Goal: Information Seeking & Learning: Compare options

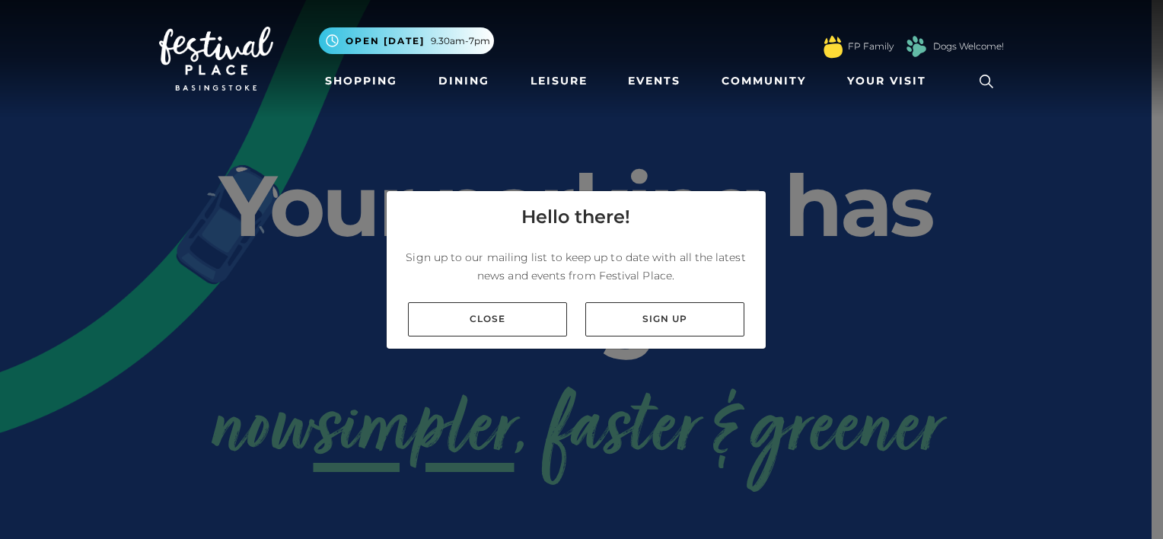
click at [483, 333] on link "Close" at bounding box center [487, 319] width 159 height 34
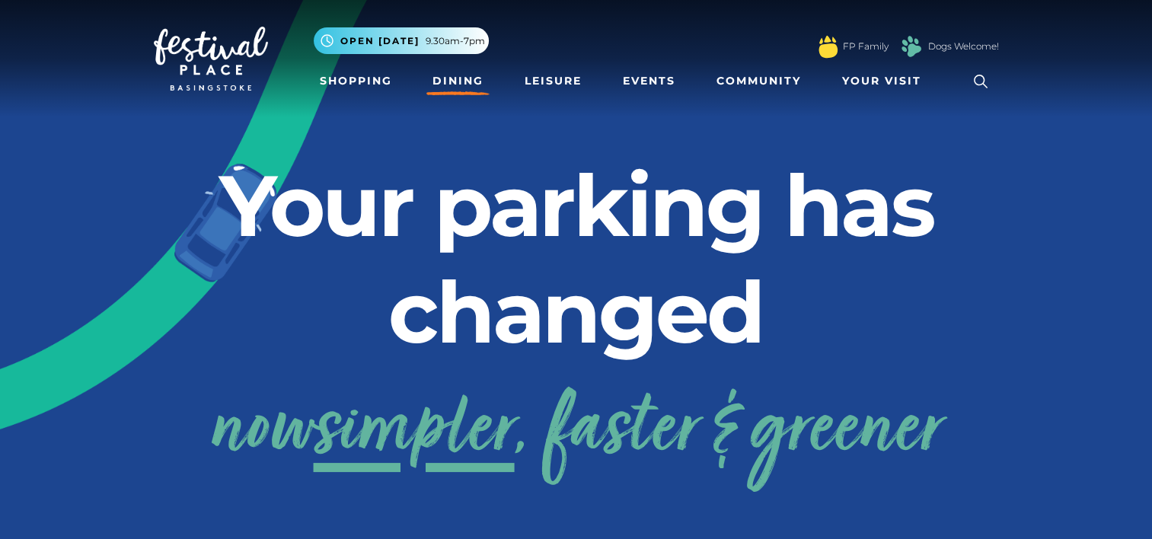
click at [474, 75] on link "Dining" at bounding box center [457, 81] width 63 height 28
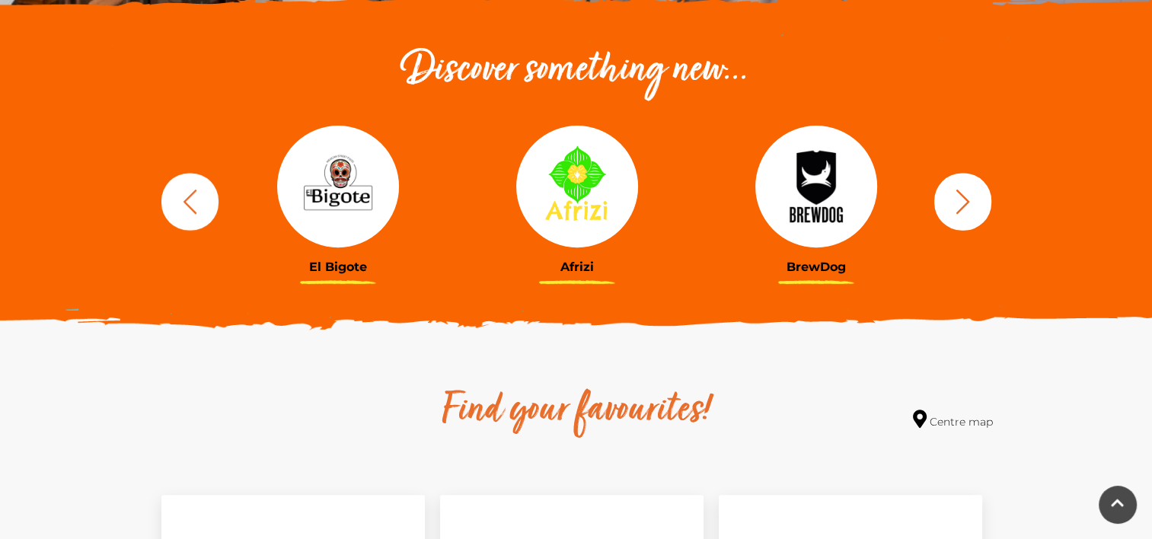
scroll to position [533, 0]
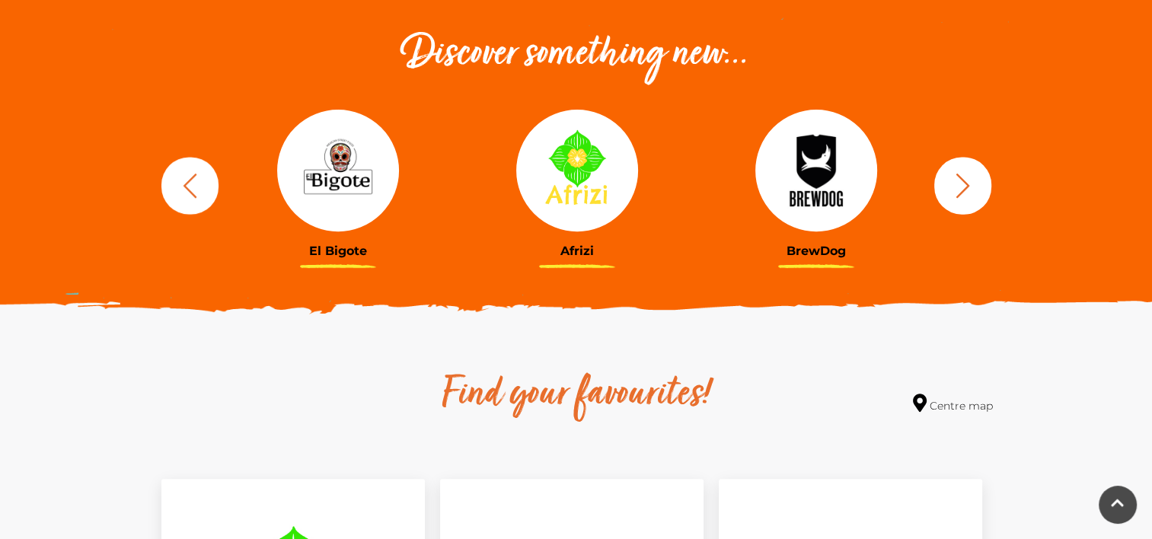
click at [965, 184] on icon "button" at bounding box center [962, 185] width 14 height 24
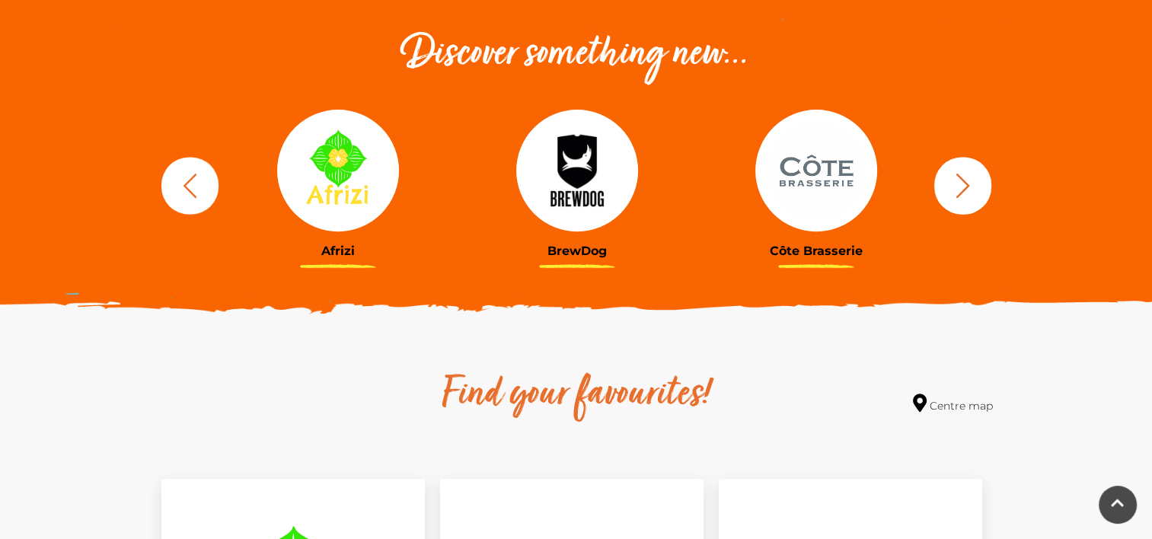
click at [965, 184] on icon "button" at bounding box center [962, 185] width 14 height 24
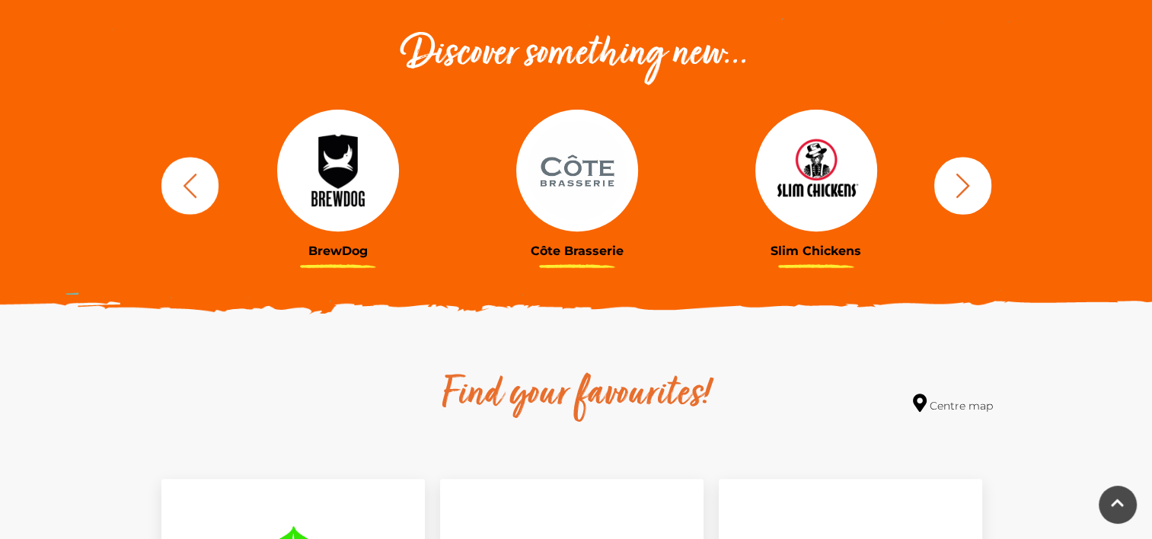
click at [965, 184] on icon "button" at bounding box center [962, 185] width 14 height 24
click at [588, 181] on img at bounding box center [577, 171] width 122 height 122
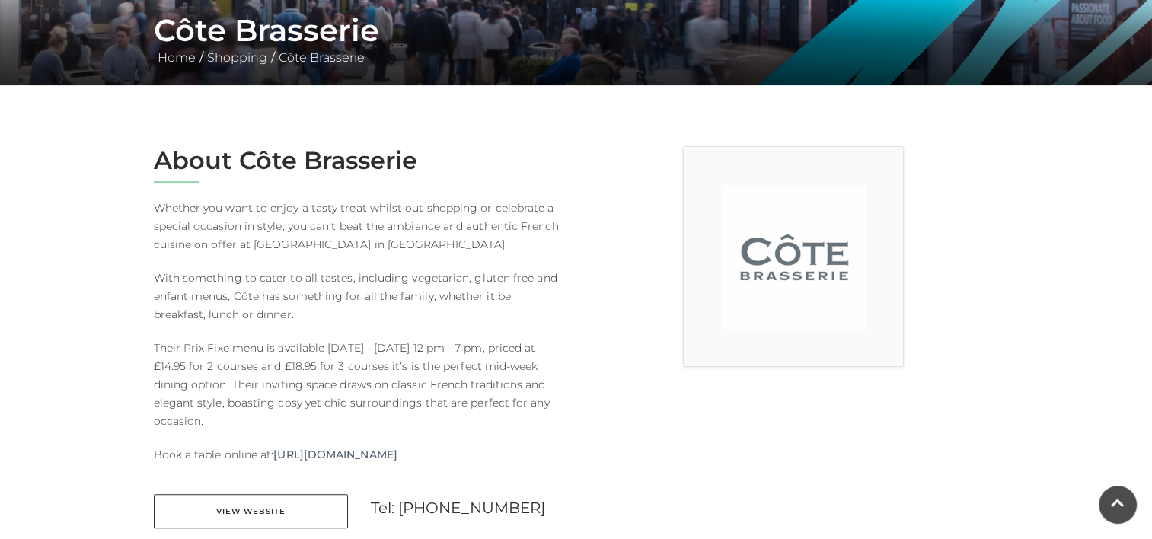
scroll to position [409, 0]
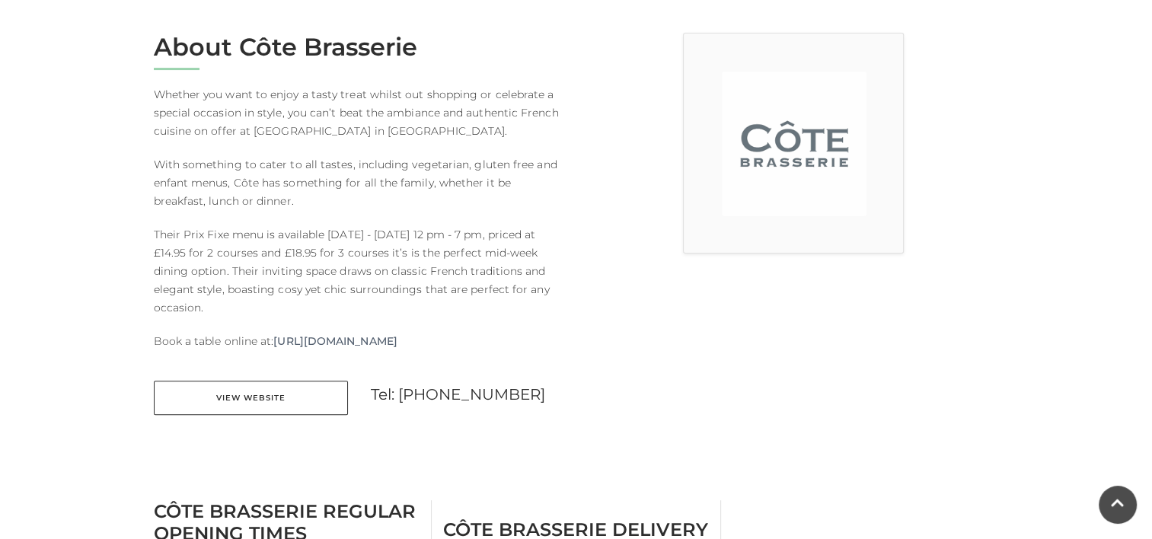
click at [225, 405] on link "View Website" at bounding box center [251, 398] width 194 height 34
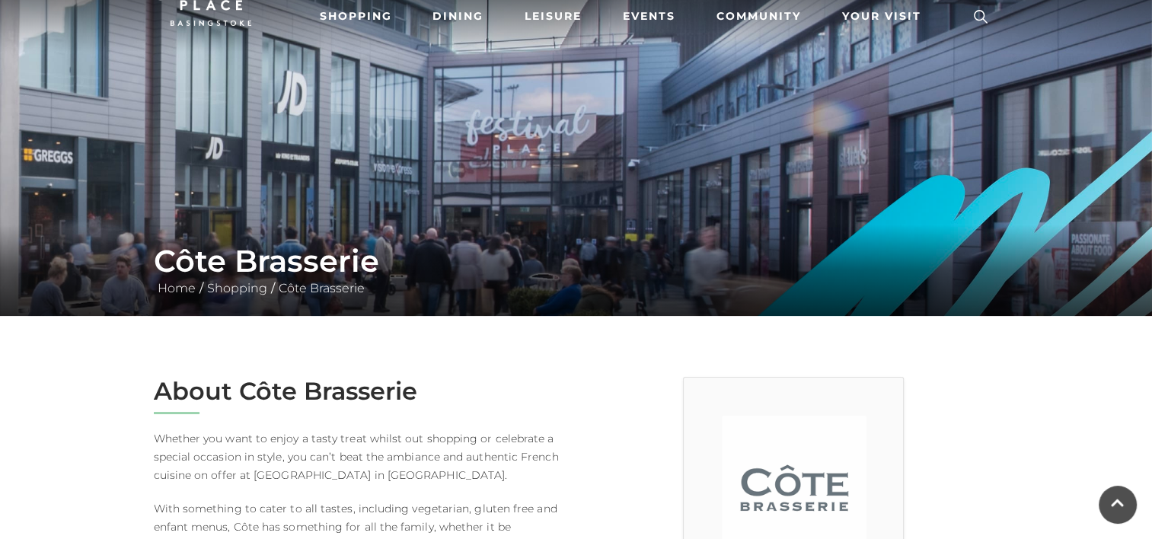
scroll to position [0, 0]
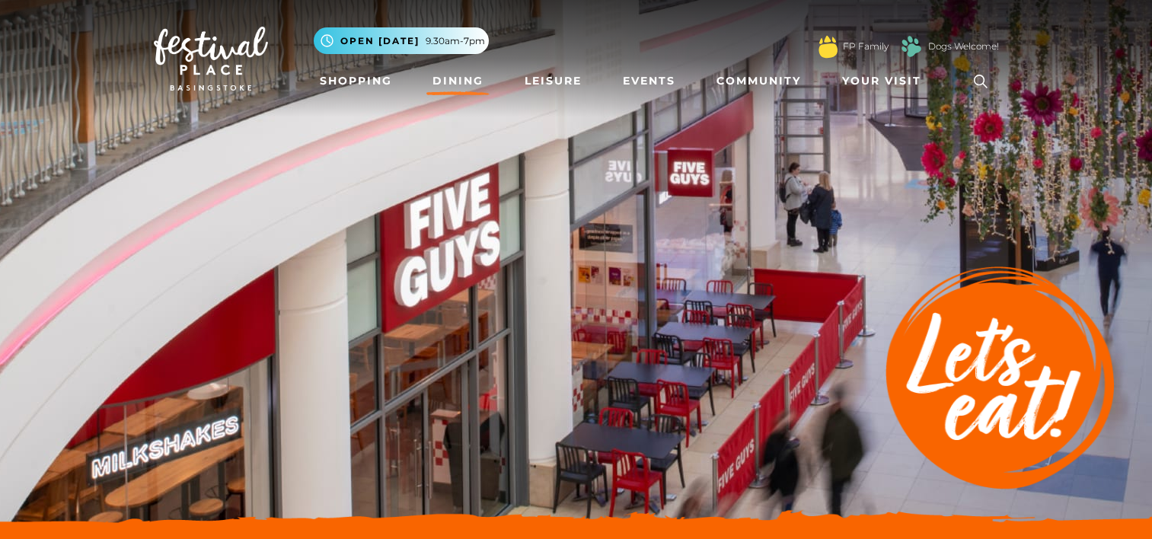
scroll to position [533, 0]
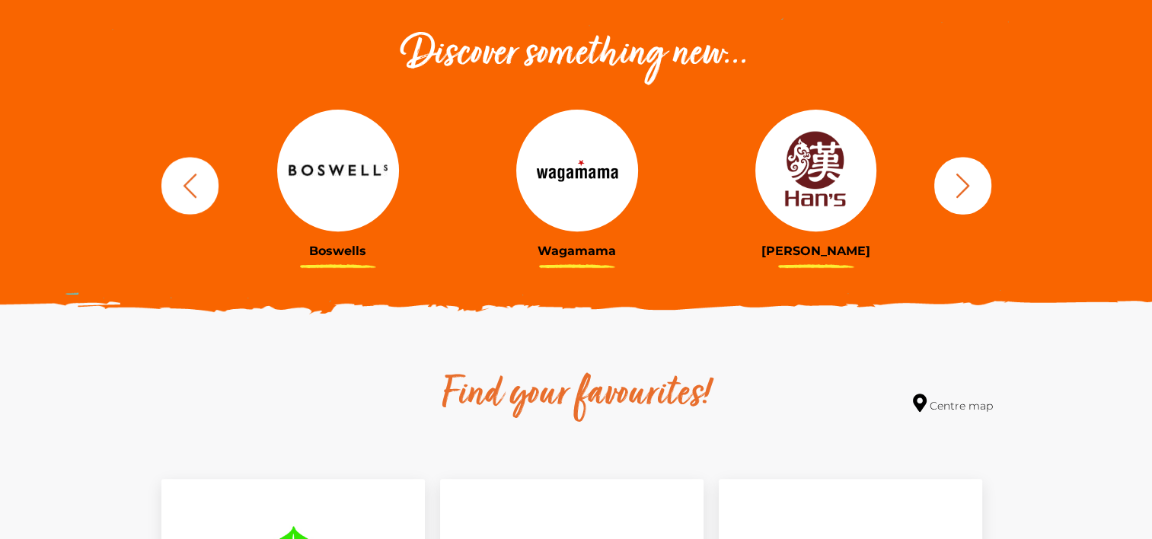
click at [960, 197] on icon "button" at bounding box center [962, 185] width 28 height 28
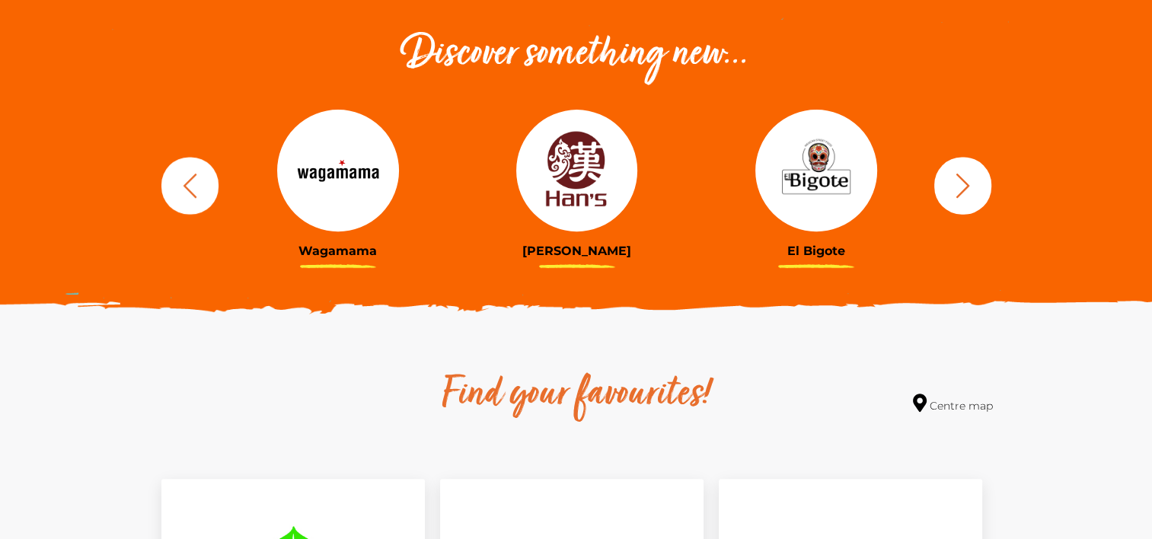
click at [960, 197] on icon "button" at bounding box center [962, 185] width 28 height 28
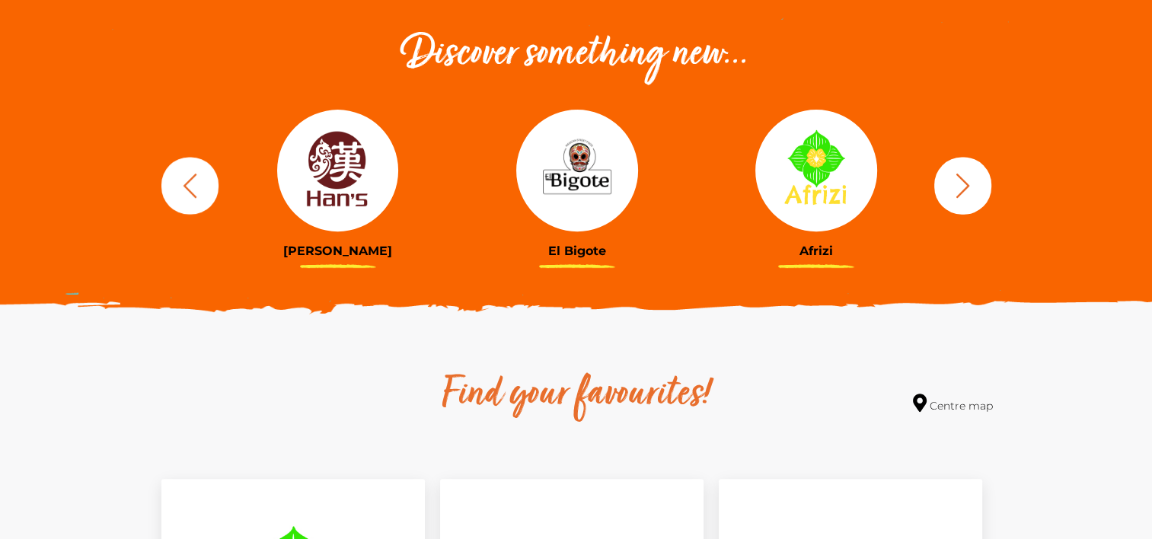
click at [960, 197] on icon "button" at bounding box center [962, 185] width 28 height 28
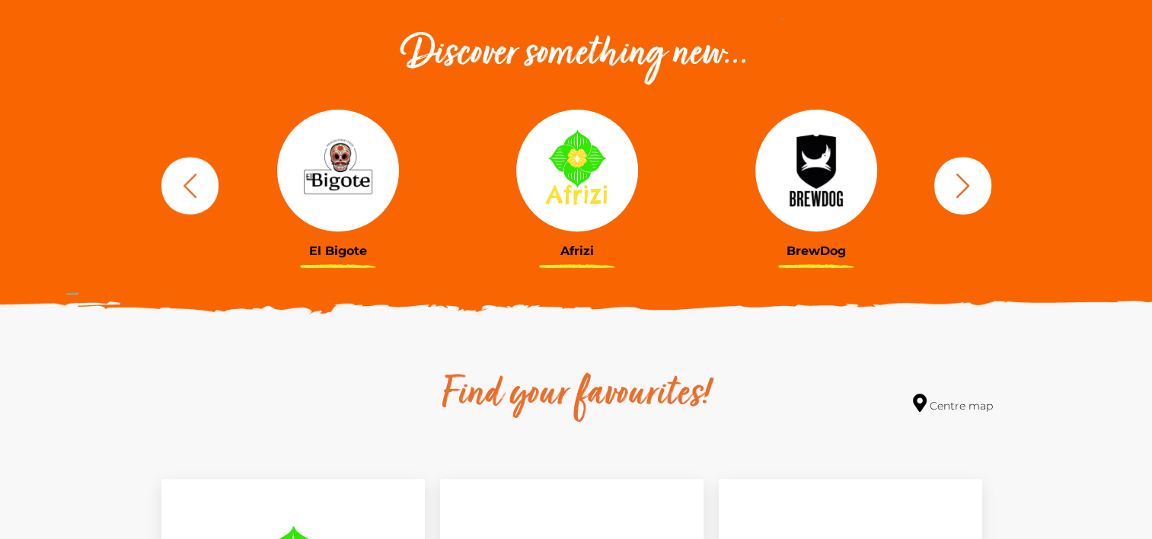
click at [960, 197] on icon "button" at bounding box center [962, 185] width 28 height 28
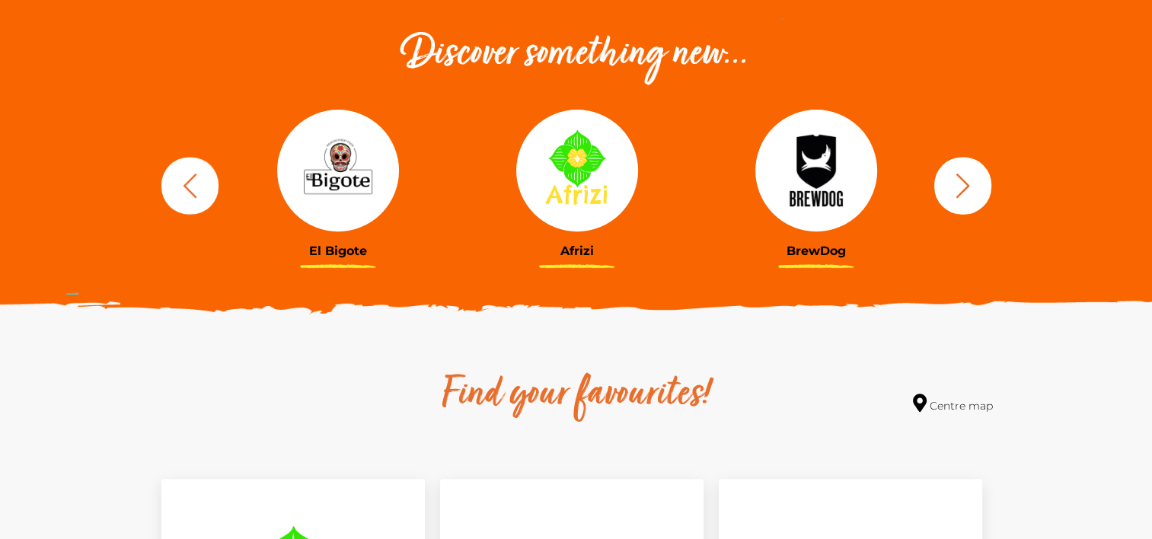
click at [960, 197] on icon "button" at bounding box center [962, 185] width 28 height 28
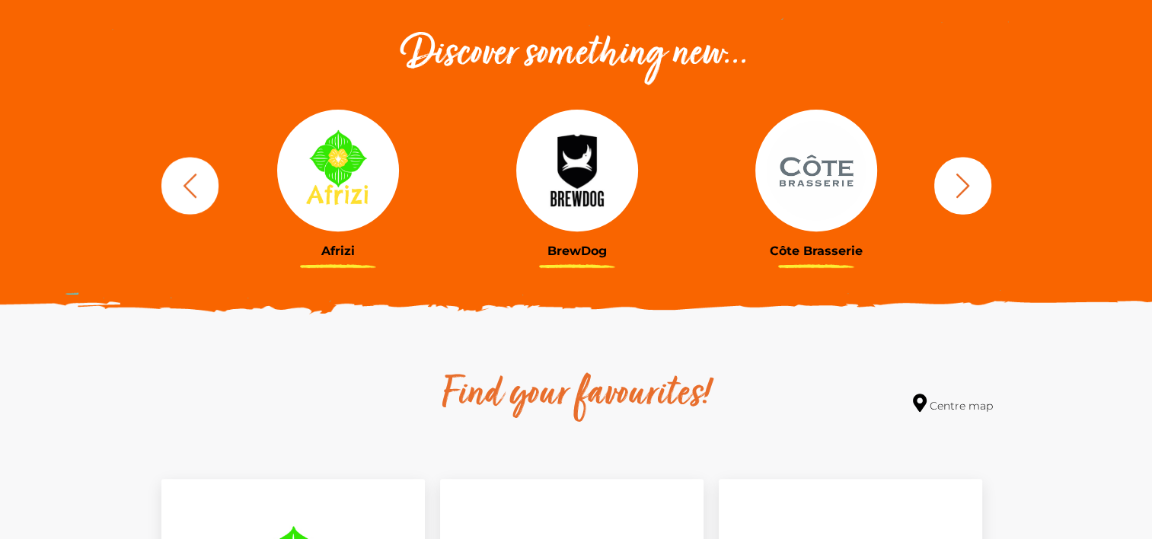
click at [960, 197] on icon "button" at bounding box center [962, 185] width 28 height 28
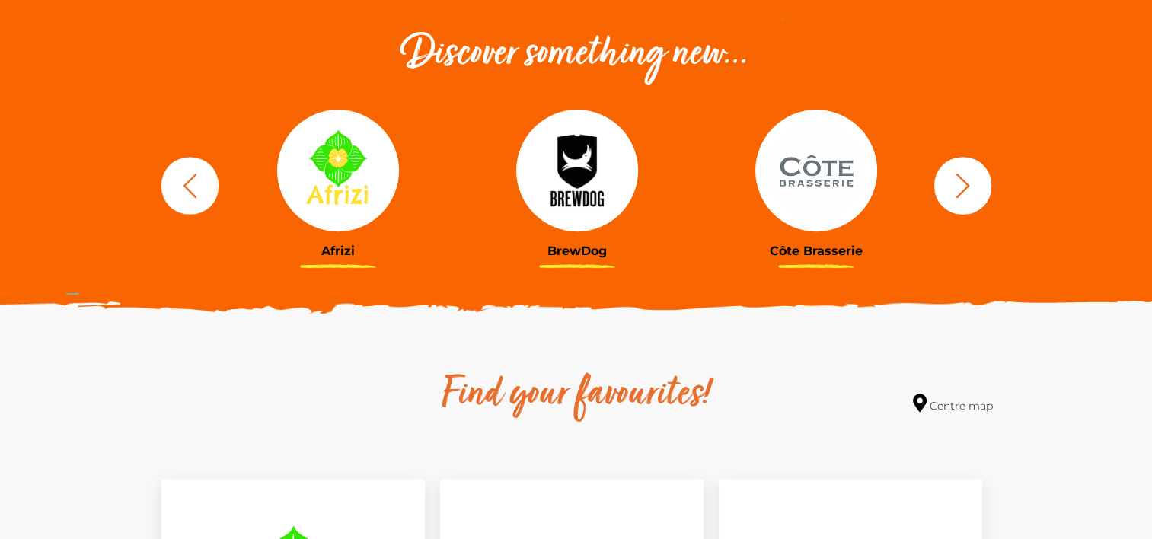
click at [960, 197] on icon "button" at bounding box center [962, 185] width 28 height 28
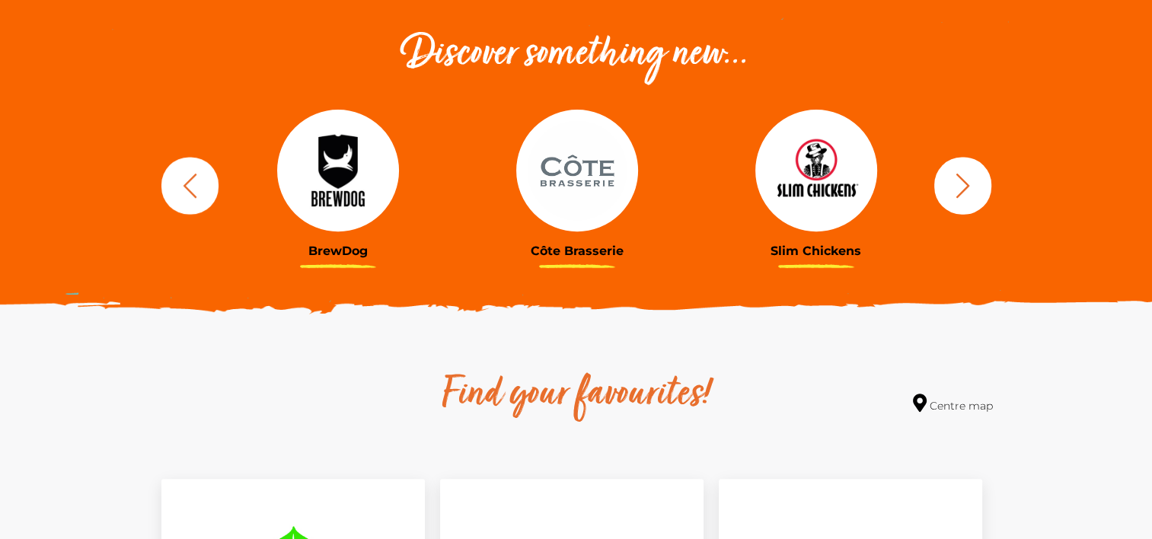
click at [960, 197] on icon "button" at bounding box center [962, 185] width 28 height 28
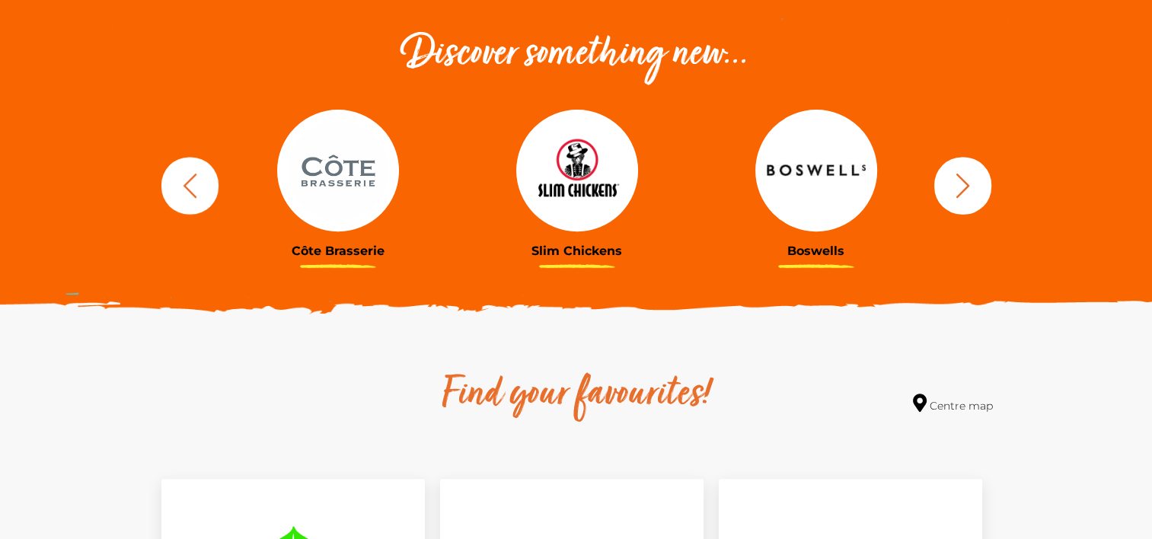
click at [960, 197] on icon "button" at bounding box center [962, 185] width 28 height 28
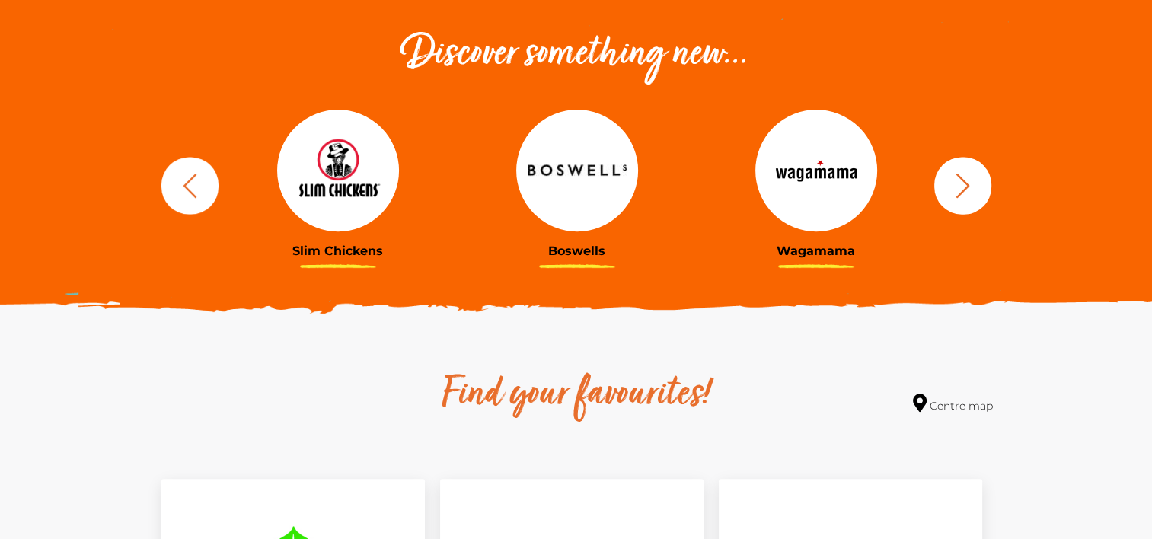
click at [960, 197] on icon "button" at bounding box center [962, 185] width 28 height 28
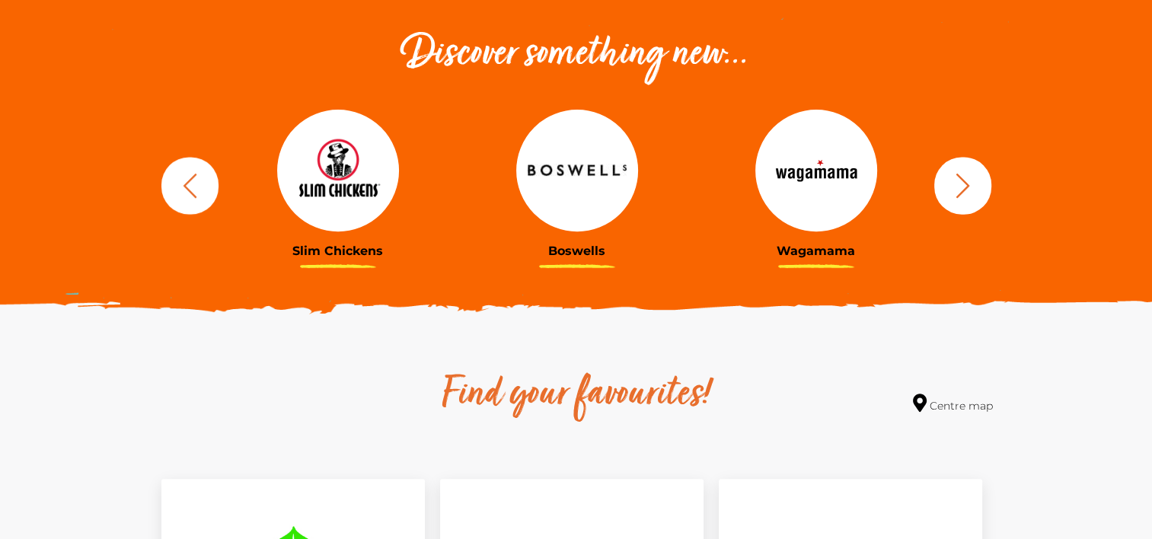
click at [960, 197] on icon "button" at bounding box center [962, 185] width 28 height 28
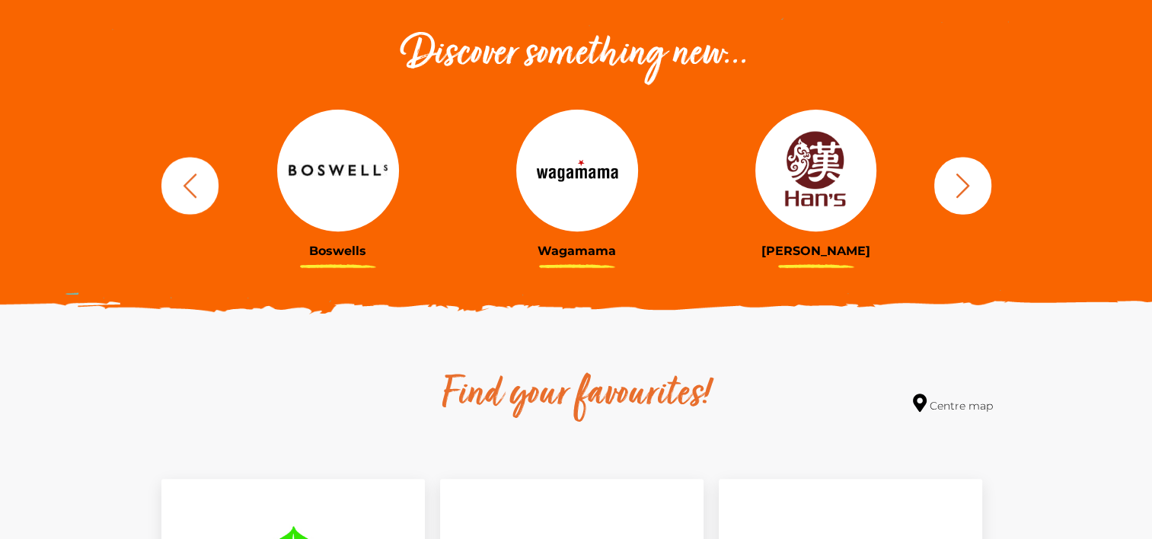
click at [960, 197] on icon "button" at bounding box center [962, 185] width 28 height 28
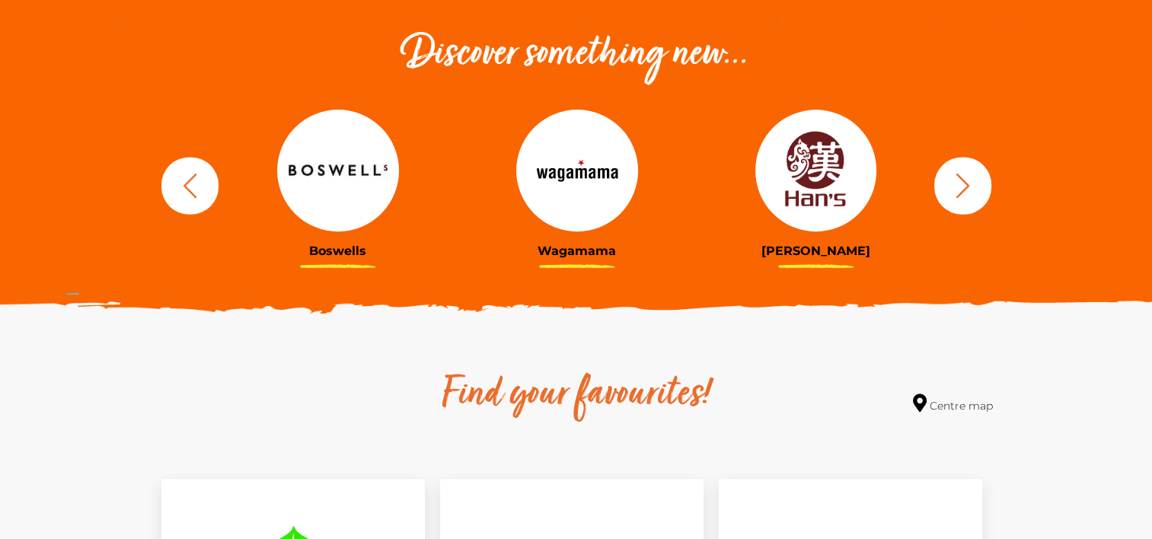
click at [960, 197] on icon "button" at bounding box center [962, 185] width 28 height 28
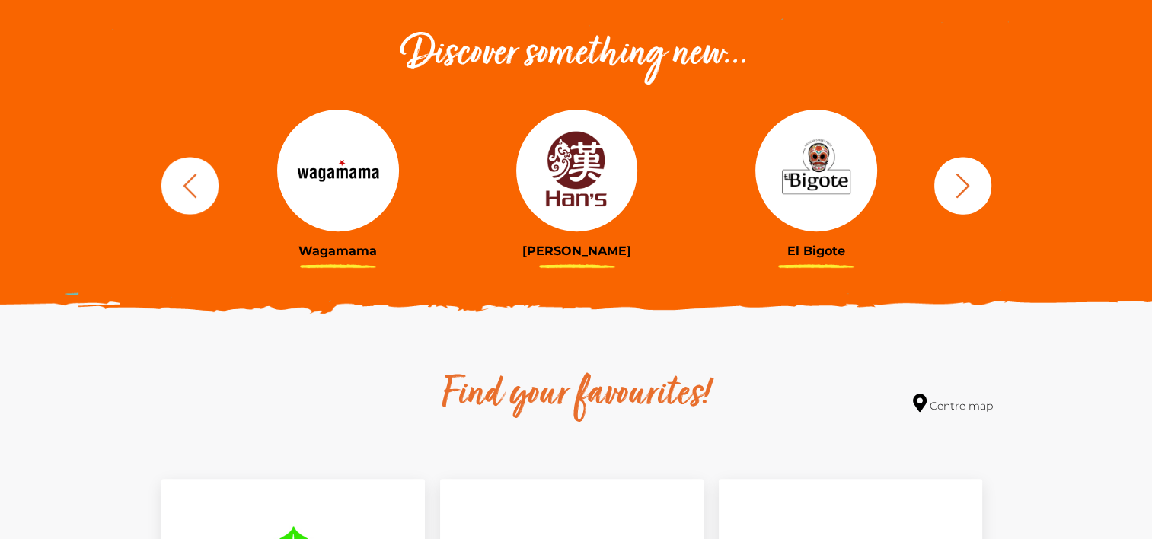
click at [960, 197] on icon "button" at bounding box center [962, 185] width 28 height 28
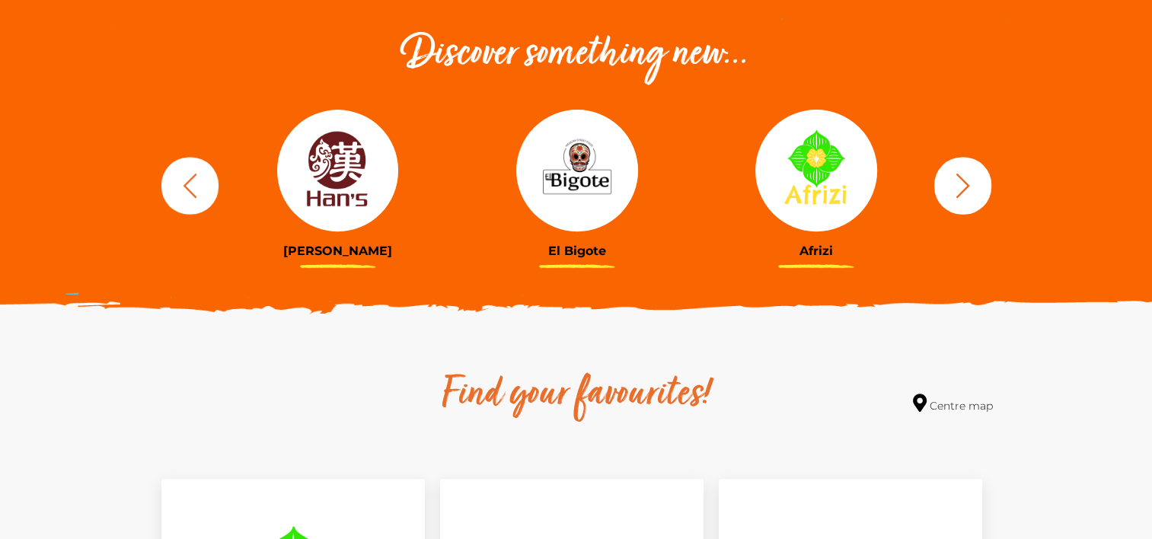
click at [836, 189] on img at bounding box center [816, 171] width 122 height 122
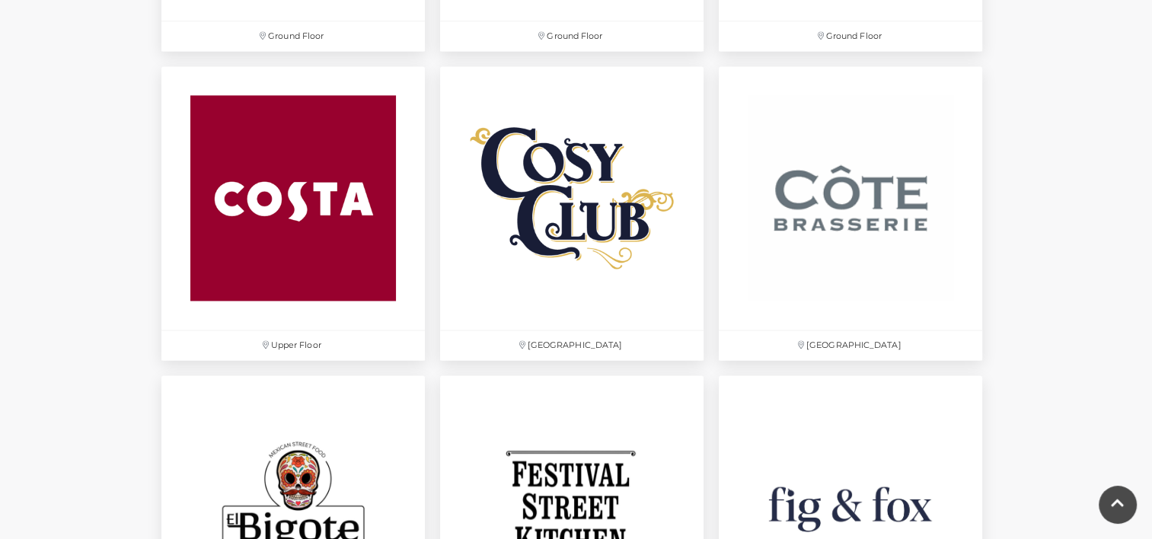
scroll to position [2207, 0]
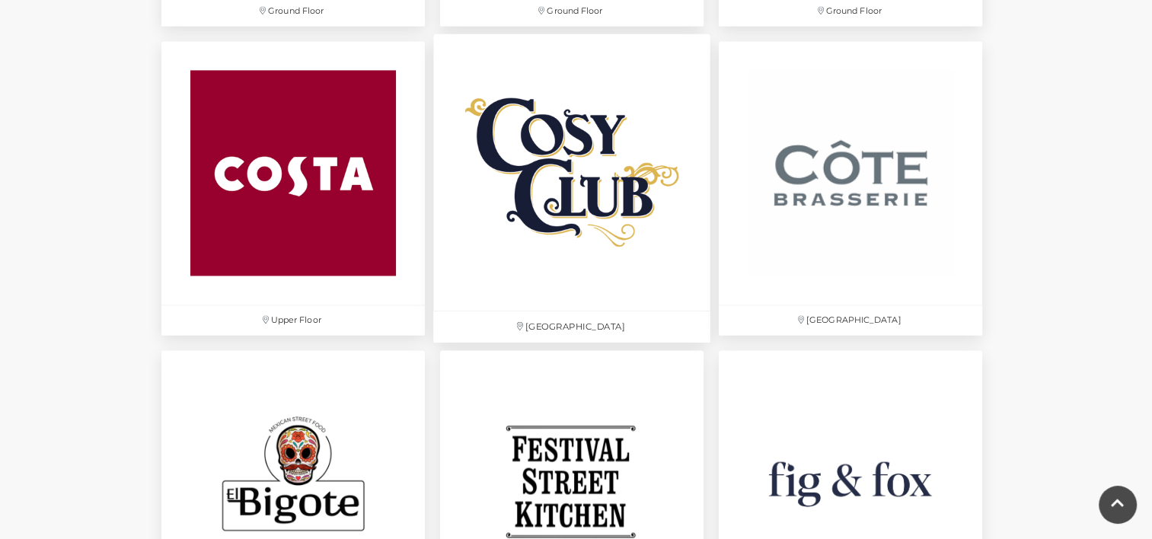
click at [604, 183] on img at bounding box center [571, 171] width 277 height 277
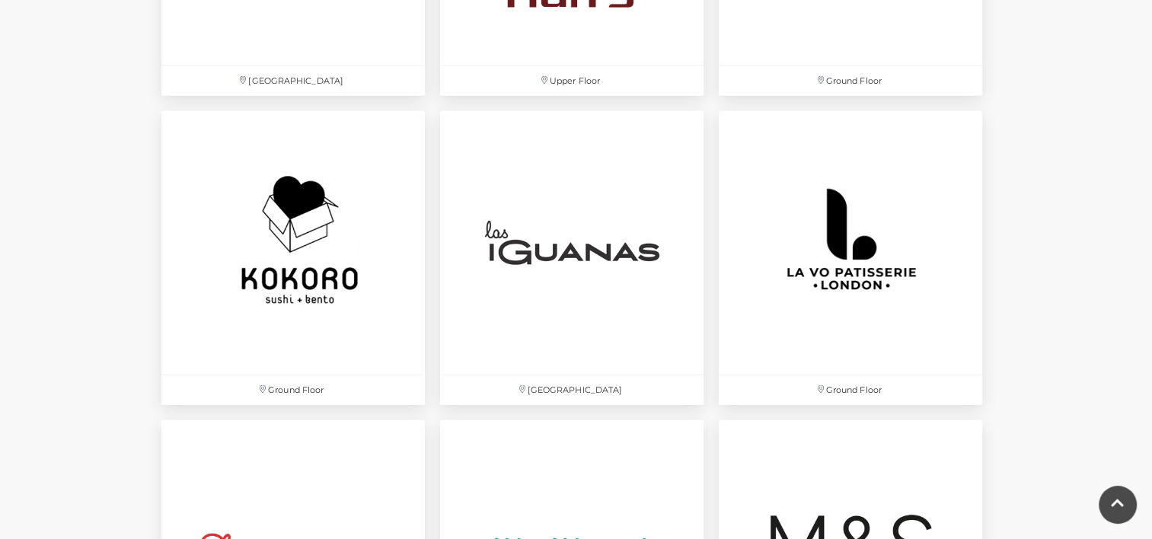
scroll to position [3425, 0]
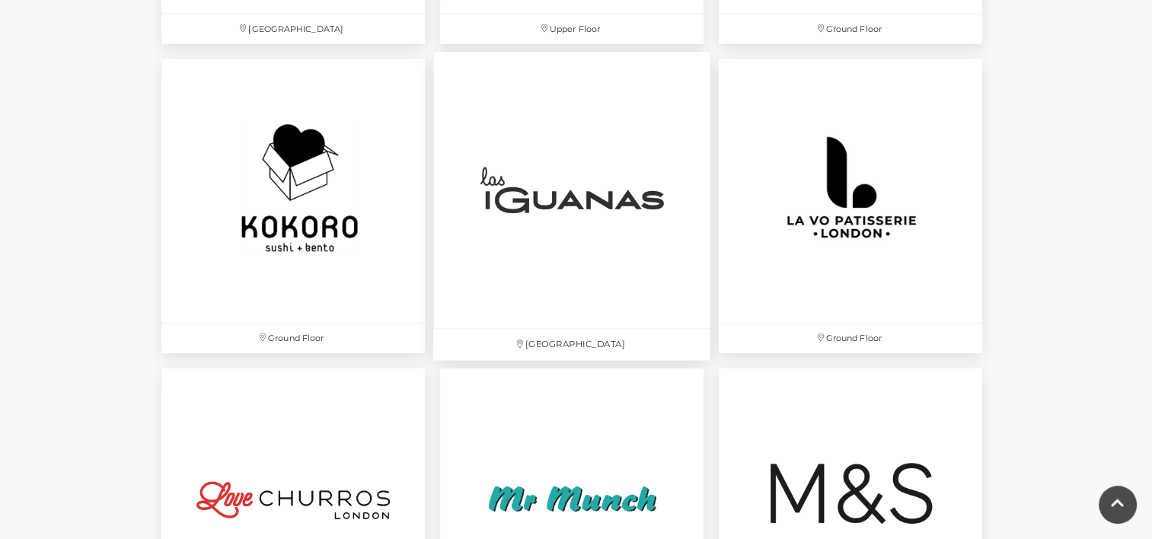
click at [537, 235] on img at bounding box center [571, 190] width 277 height 277
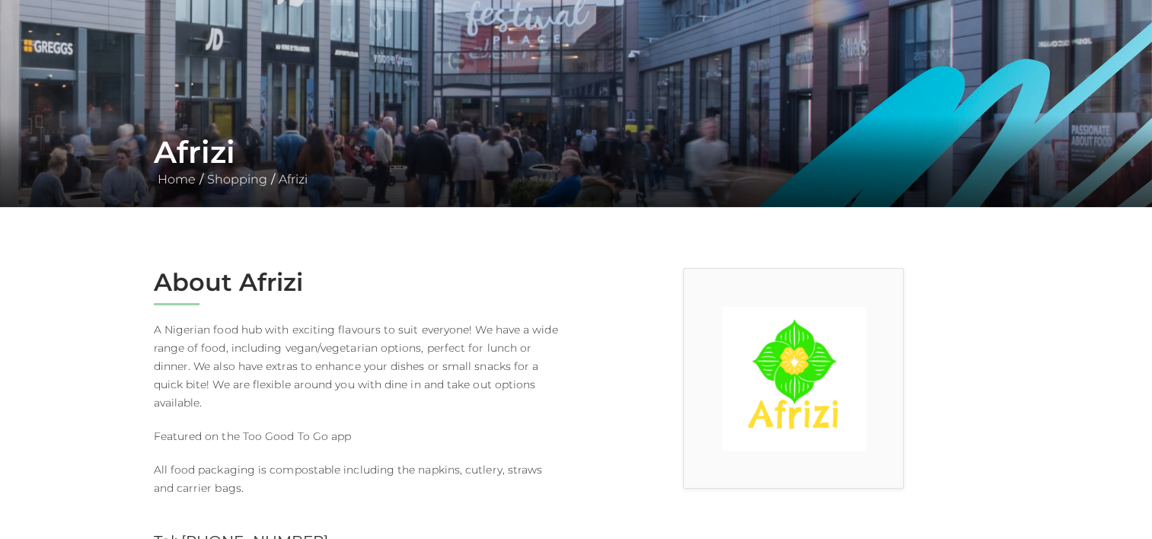
scroll to position [457, 0]
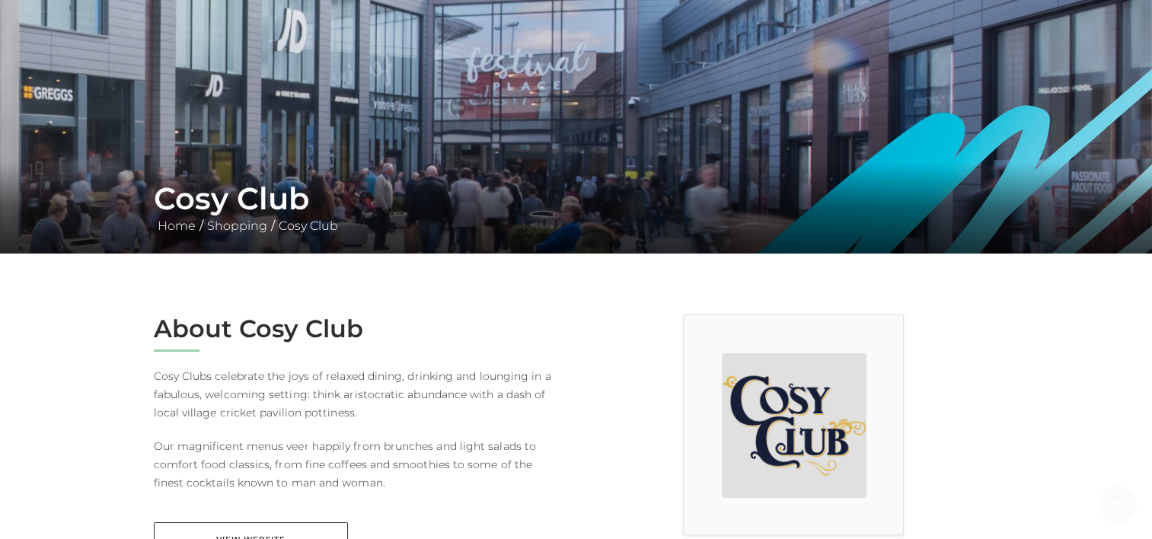
scroll to position [457, 0]
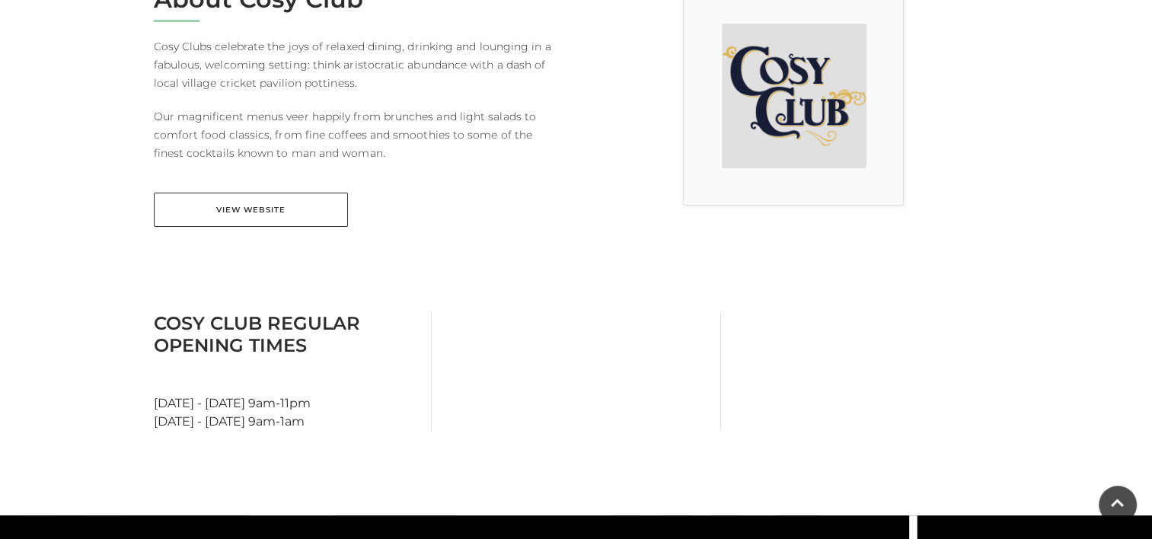
click at [254, 211] on link "View Website" at bounding box center [251, 210] width 194 height 34
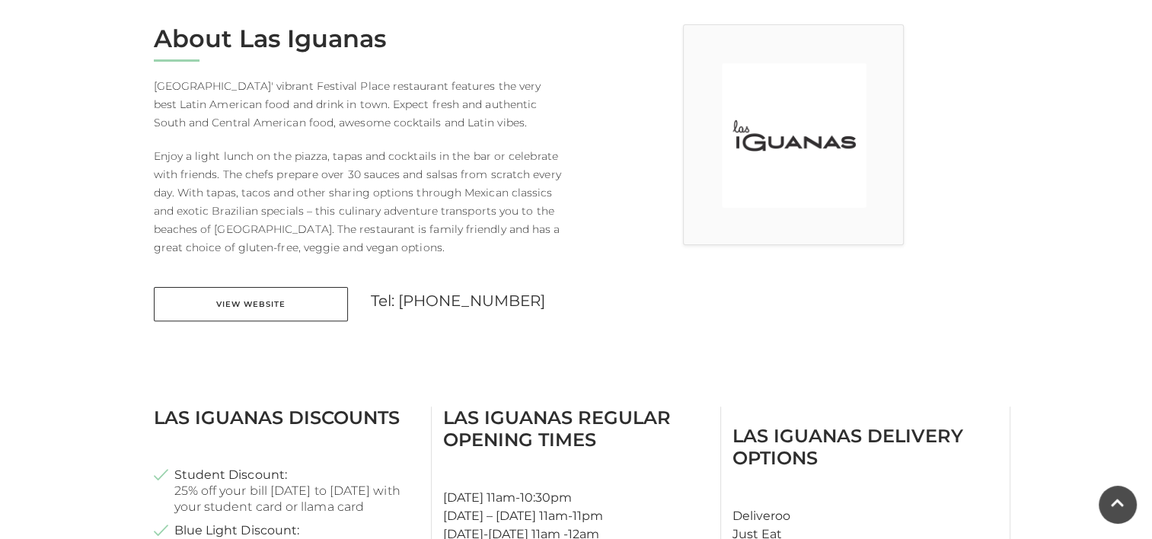
scroll to position [457, 0]
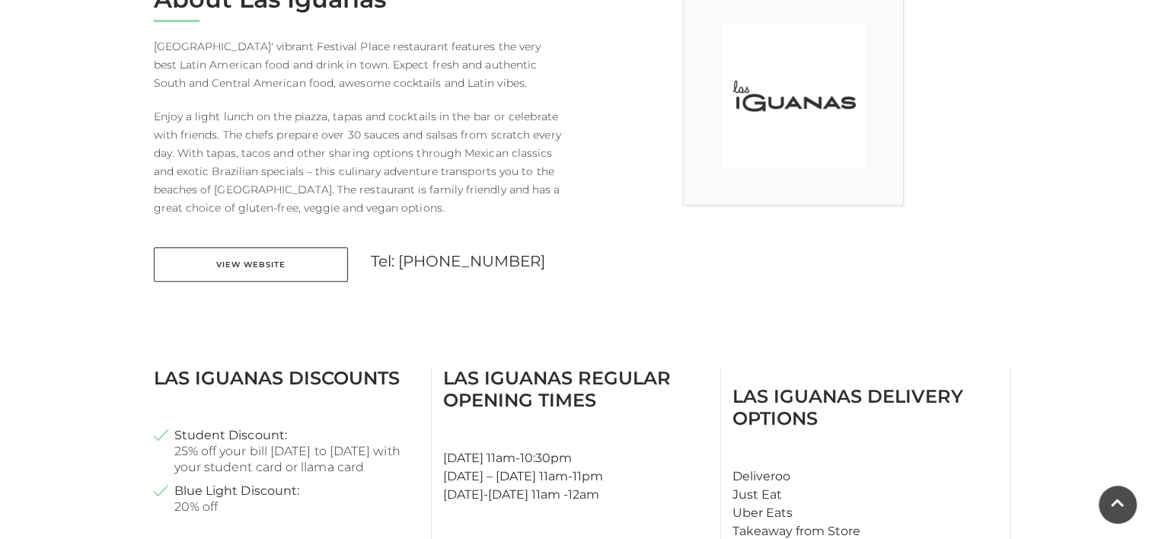
click at [242, 261] on link "View Website" at bounding box center [251, 264] width 194 height 34
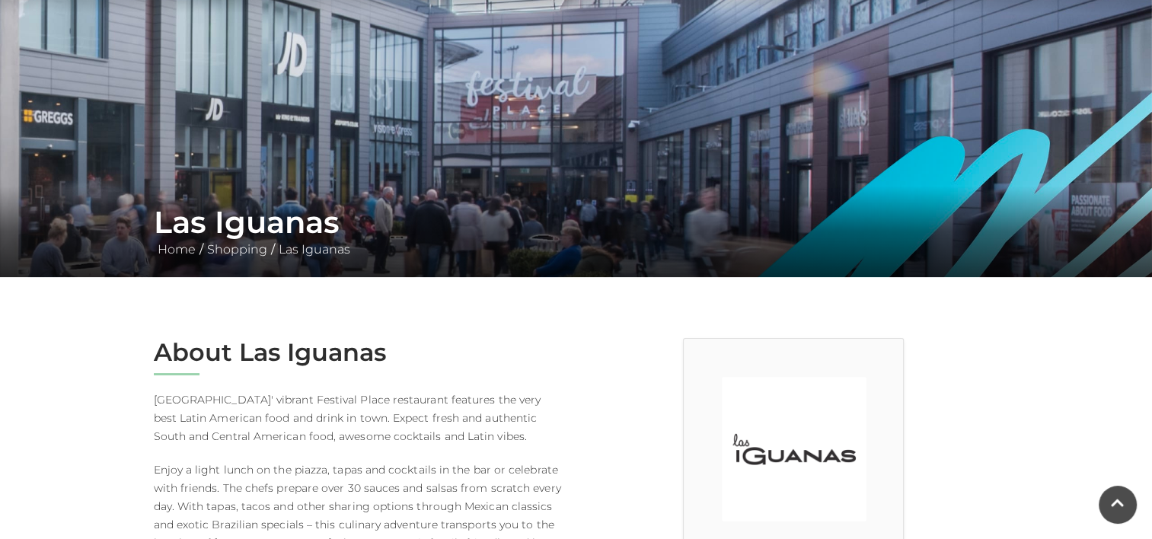
scroll to position [0, 0]
